Goal: Find specific page/section: Find specific page/section

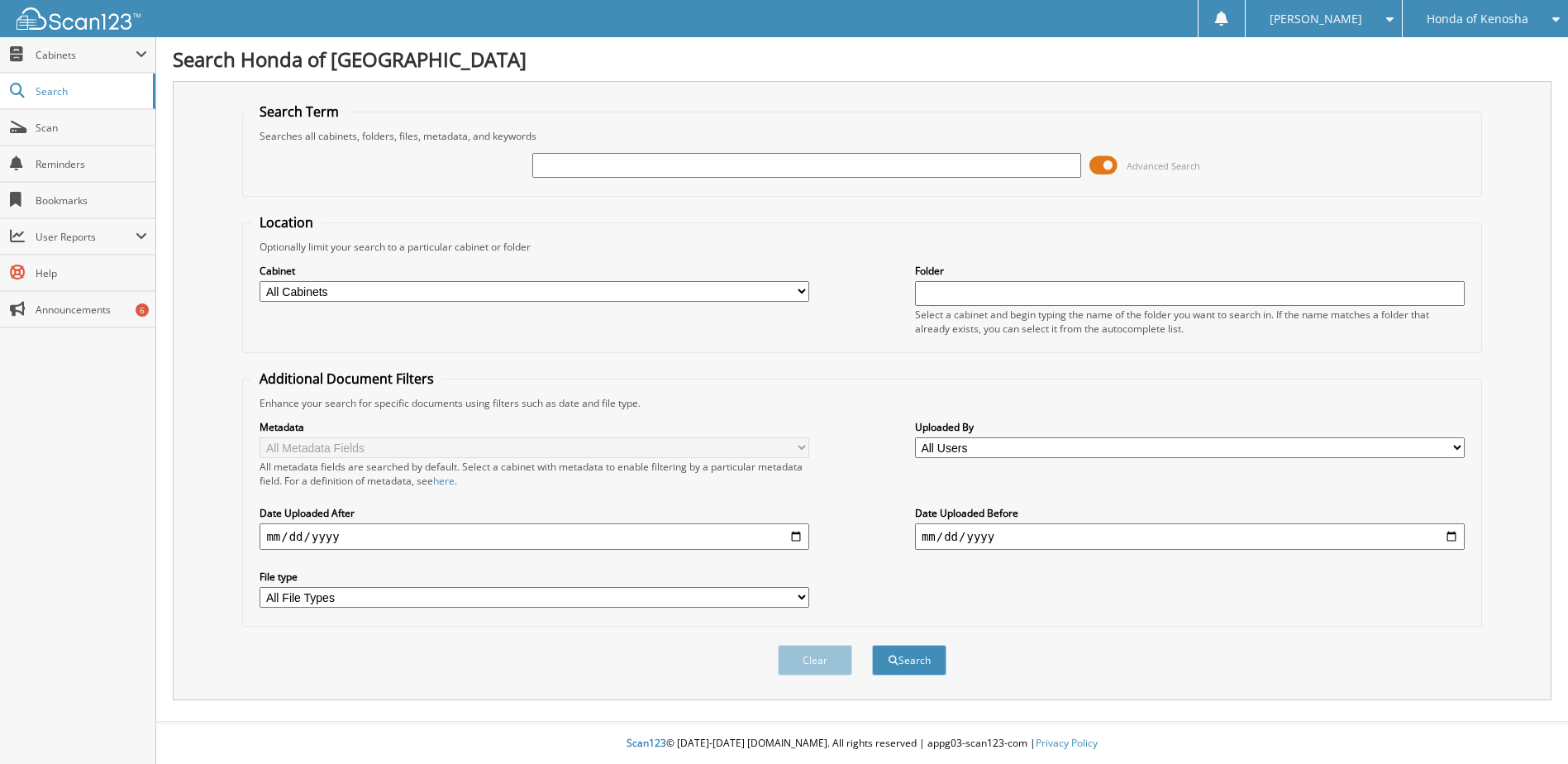
click at [594, 168] on input "text" at bounding box center [807, 165] width 549 height 25
type input "329174"
click at [927, 676] on button "Search" at bounding box center [909, 659] width 75 height 30
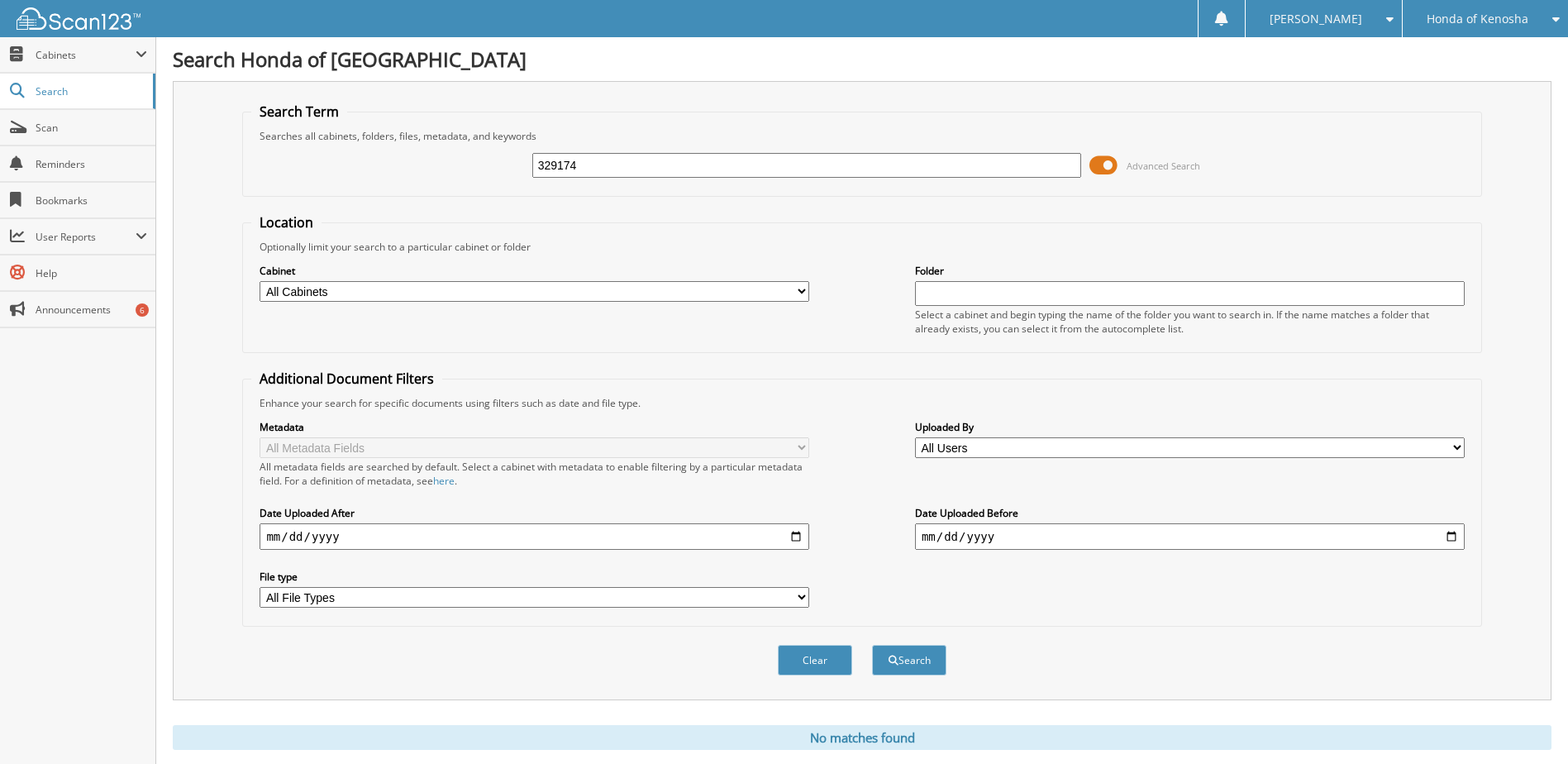
click at [581, 165] on input "329174" at bounding box center [807, 165] width 549 height 25
type input "329189"
click at [903, 676] on button "Search" at bounding box center [909, 659] width 75 height 30
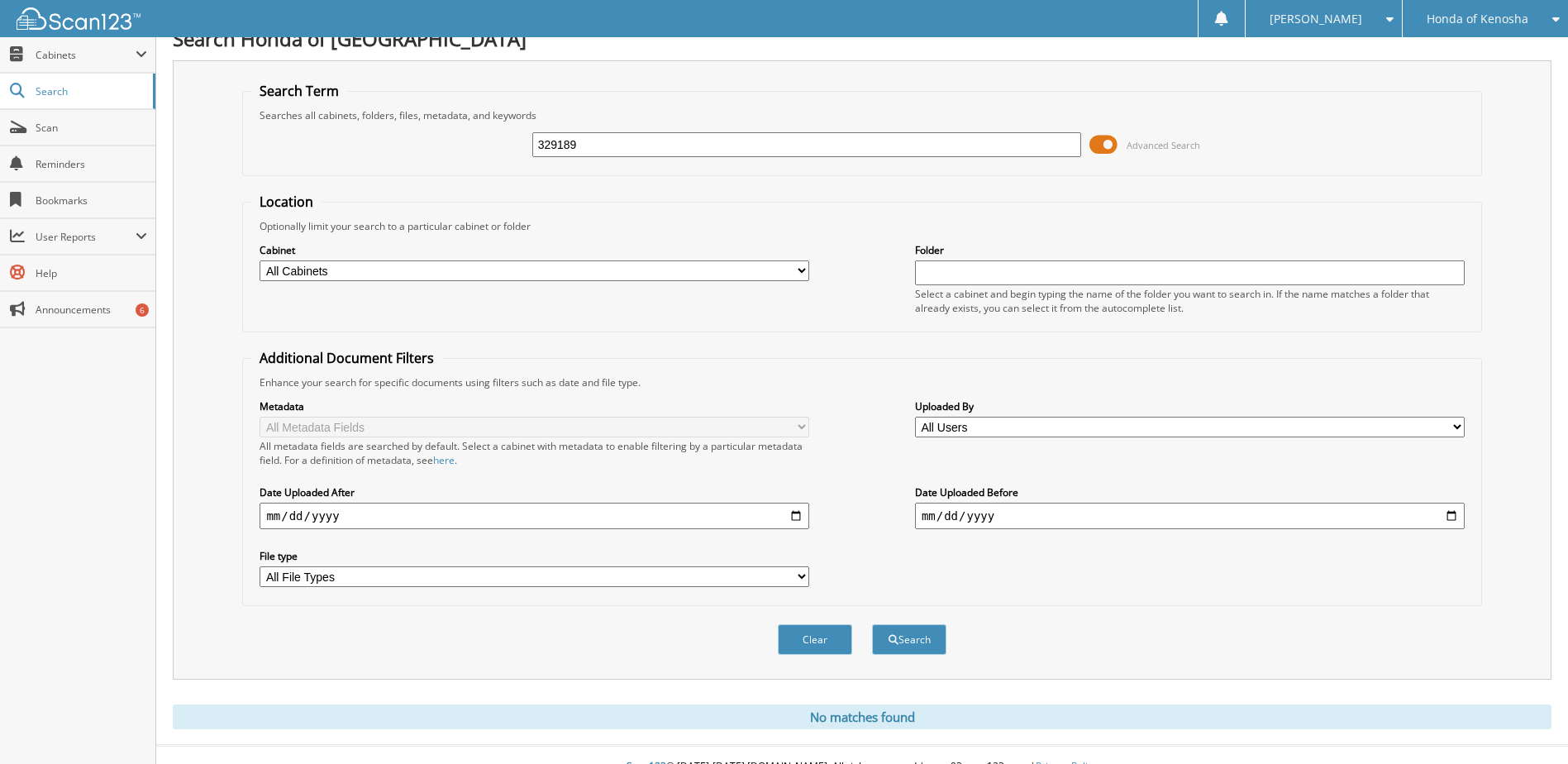
scroll to position [23, 0]
click at [613, 146] on input "329189" at bounding box center [807, 142] width 549 height 25
type input "329186"
click at [924, 652] on button "Search" at bounding box center [909, 636] width 75 height 30
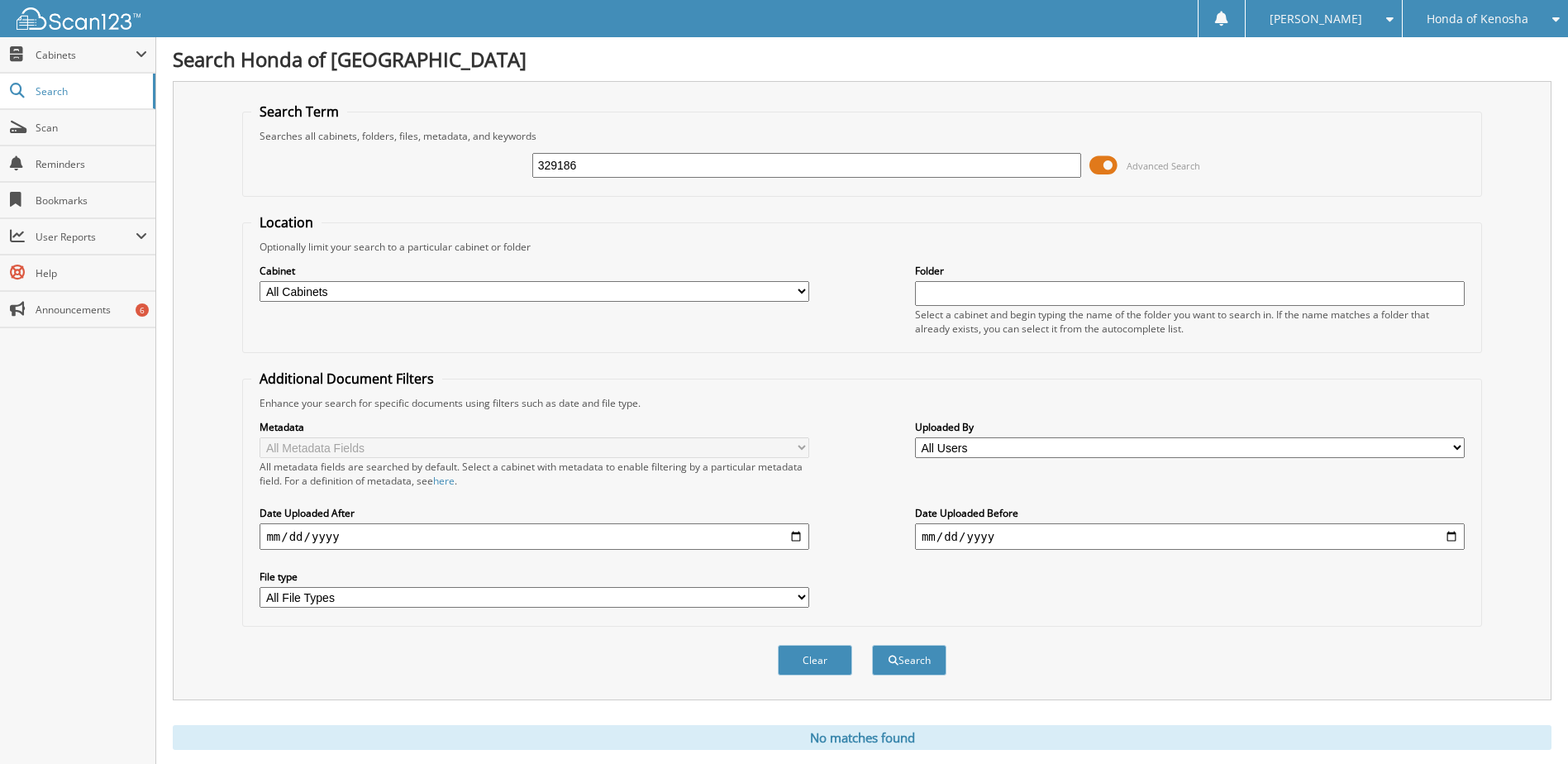
scroll to position [79, 0]
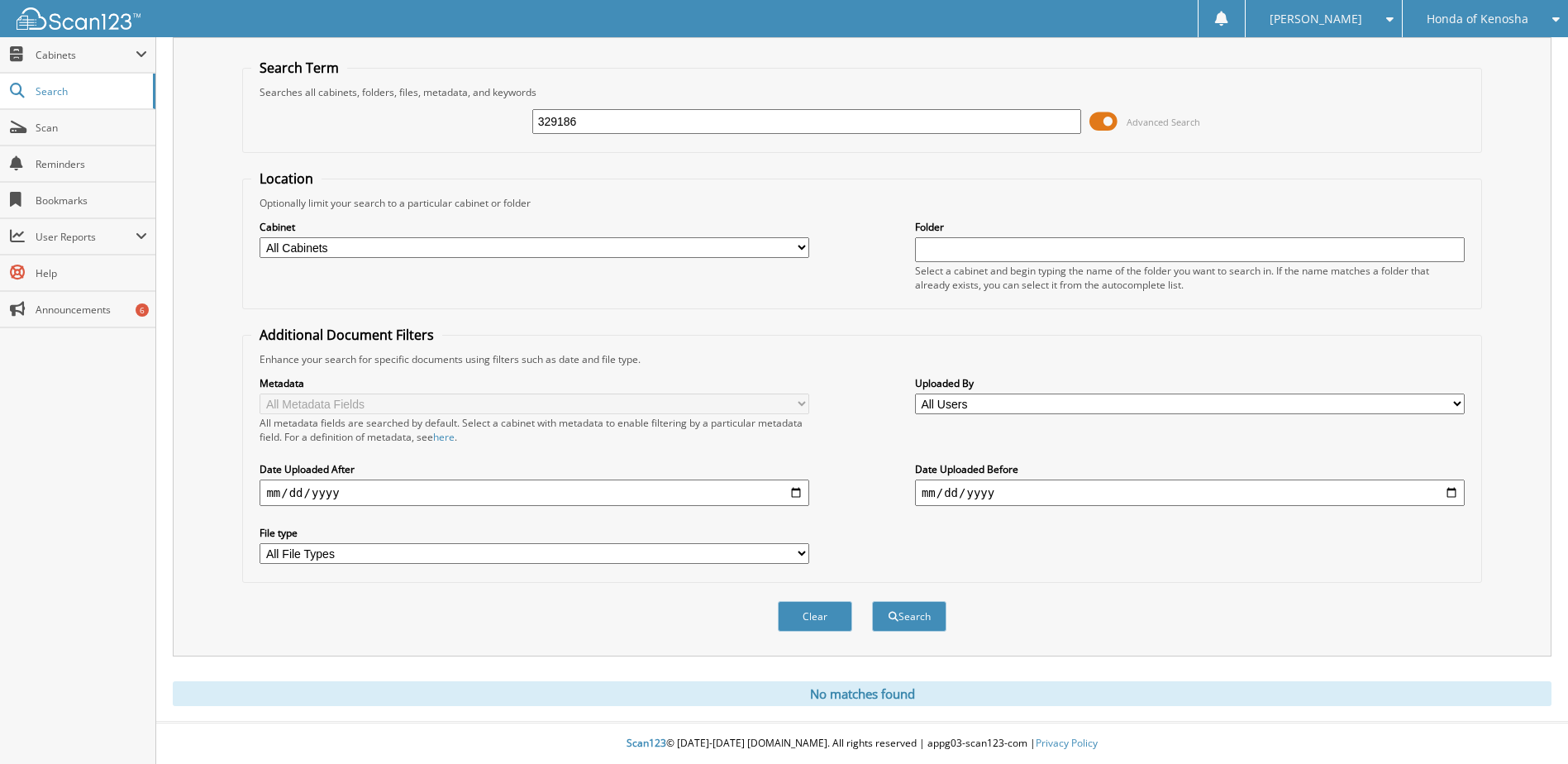
click at [1466, 8] on div "Honda of Kenosha" at bounding box center [1484, 18] width 149 height 37
click at [1467, 54] on link "Rapids Honda" at bounding box center [1485, 52] width 165 height 29
